Goal: Navigation & Orientation: Go to known website

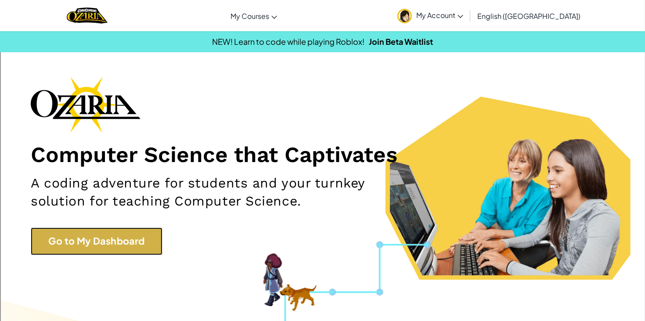
click at [141, 253] on link "Go to My Dashboard" at bounding box center [97, 241] width 132 height 27
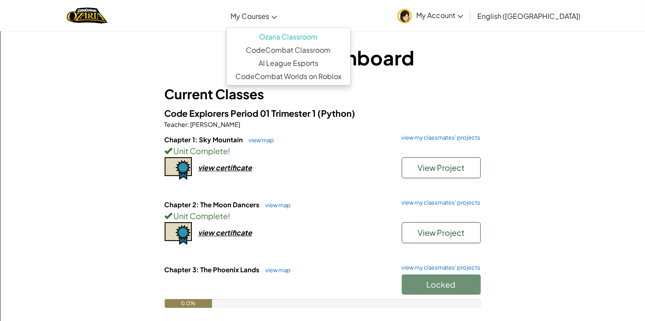
click at [269, 16] on span "My Courses" at bounding box center [250, 15] width 39 height 9
click at [336, 50] on link "CodeCombat Classroom" at bounding box center [289, 49] width 124 height 13
